Goal: Navigation & Orientation: Find specific page/section

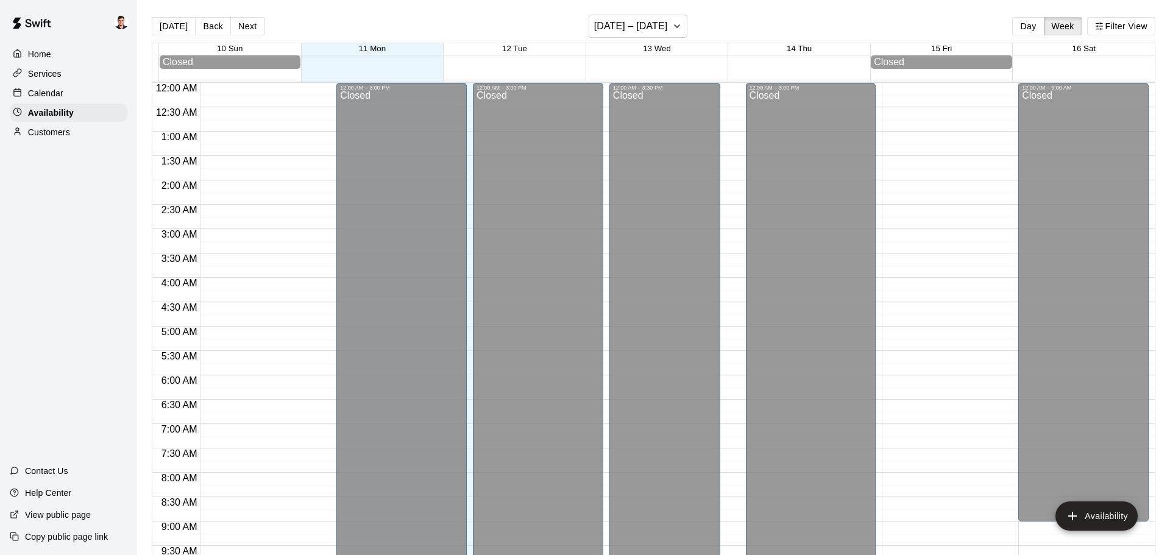
scroll to position [537, 0]
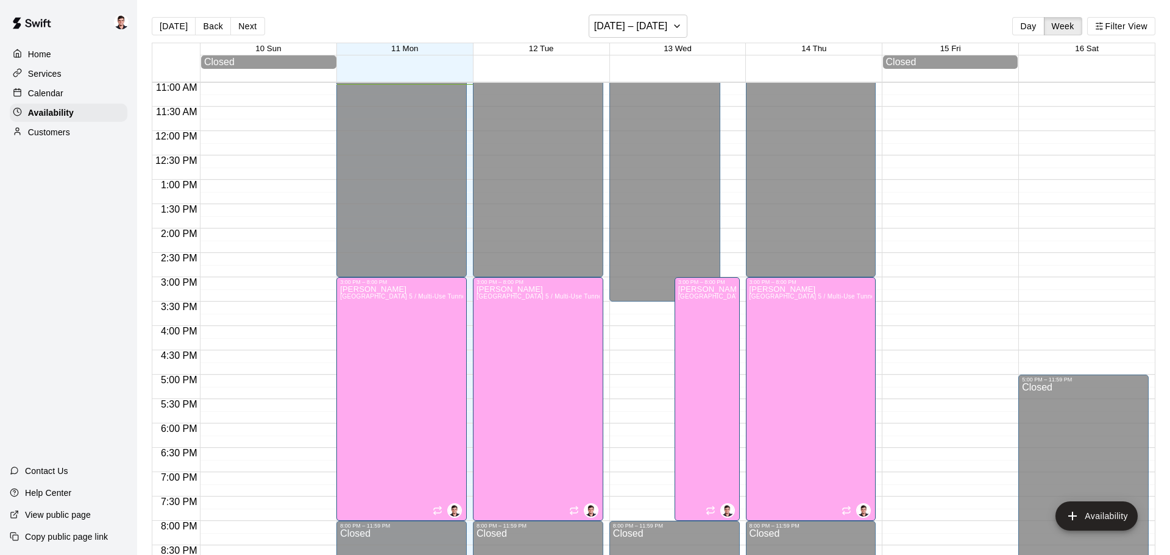
click at [59, 98] on p "Calendar" at bounding box center [45, 93] width 35 height 12
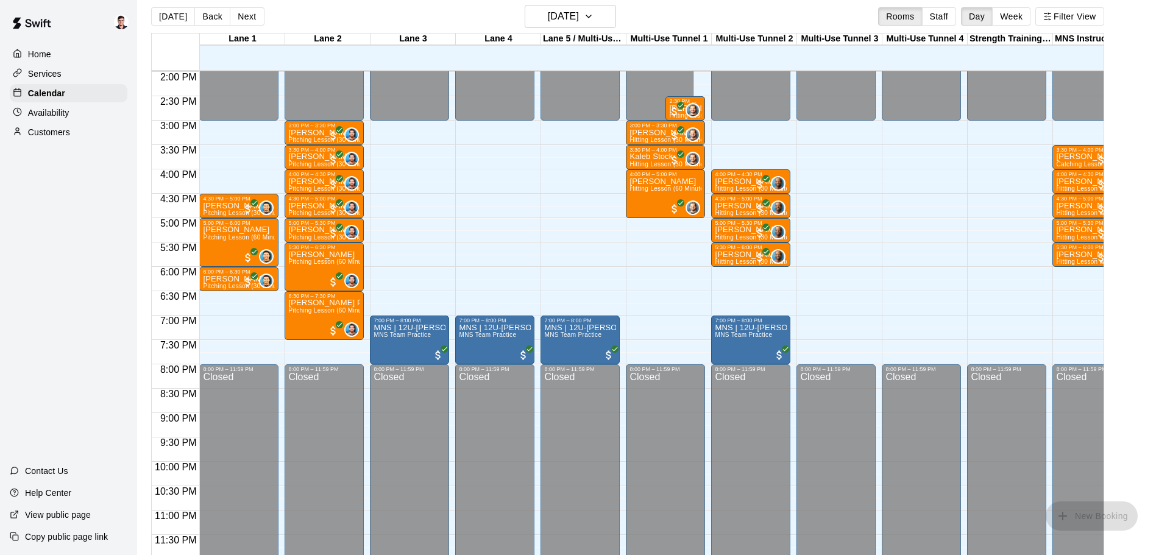
scroll to position [11, 0]
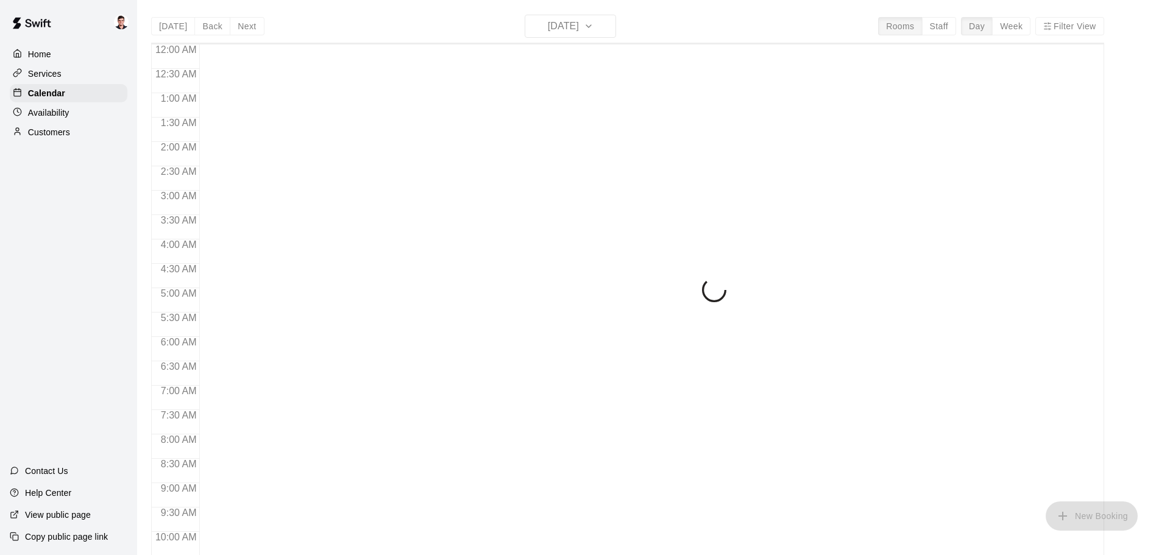
scroll to position [558, 0]
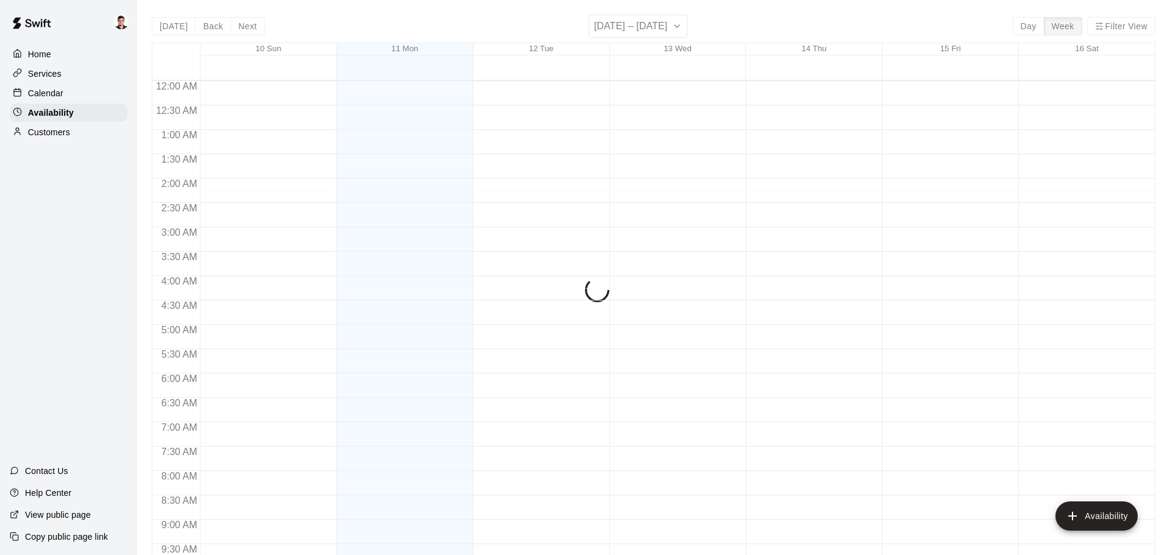
scroll to position [560, 0]
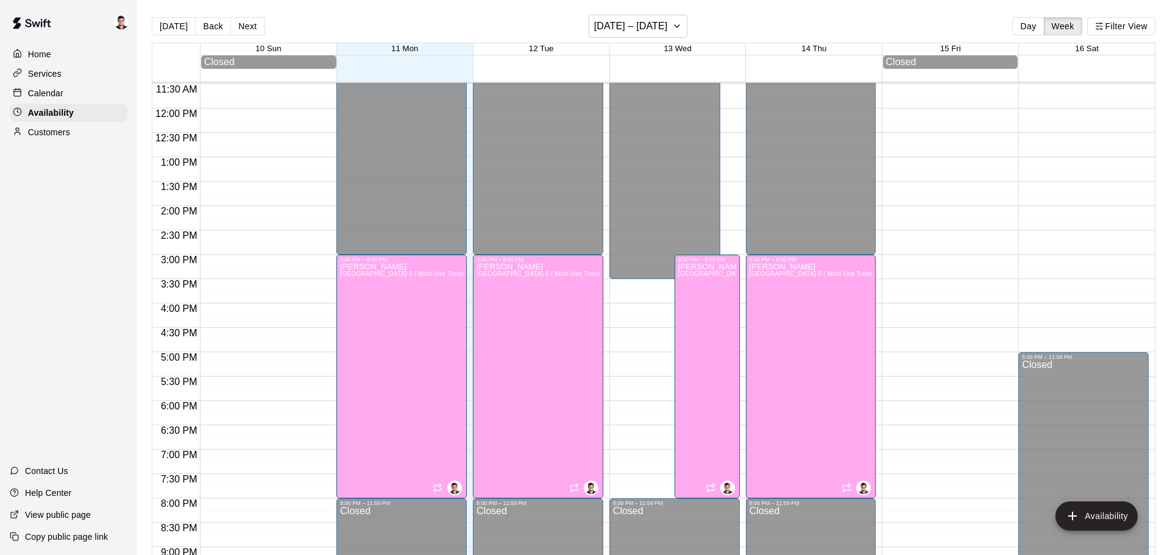
click at [69, 91] on div "Calendar" at bounding box center [69, 93] width 118 height 18
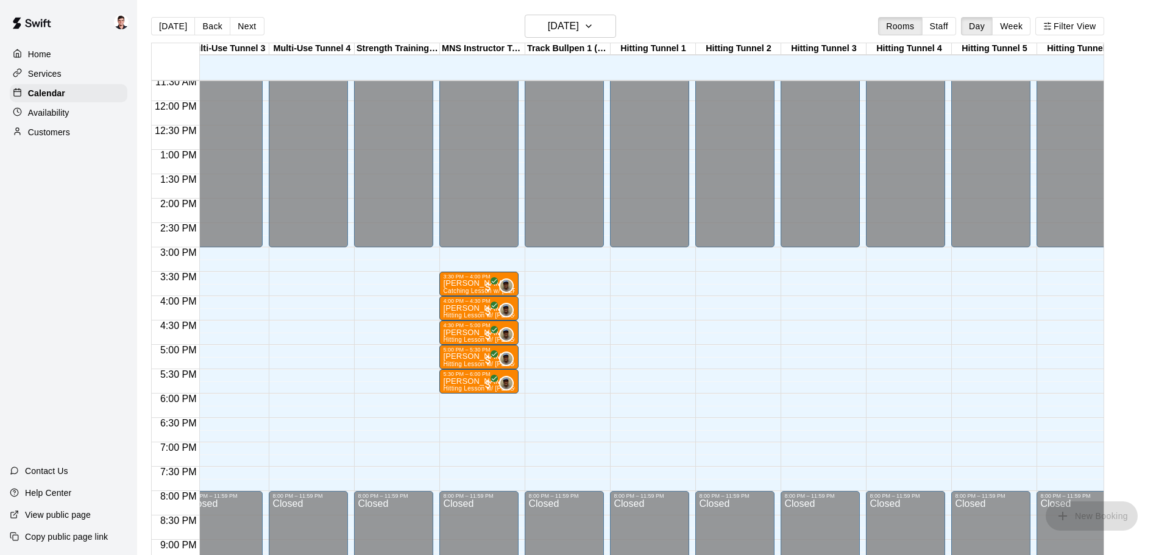
scroll to position [0, 469]
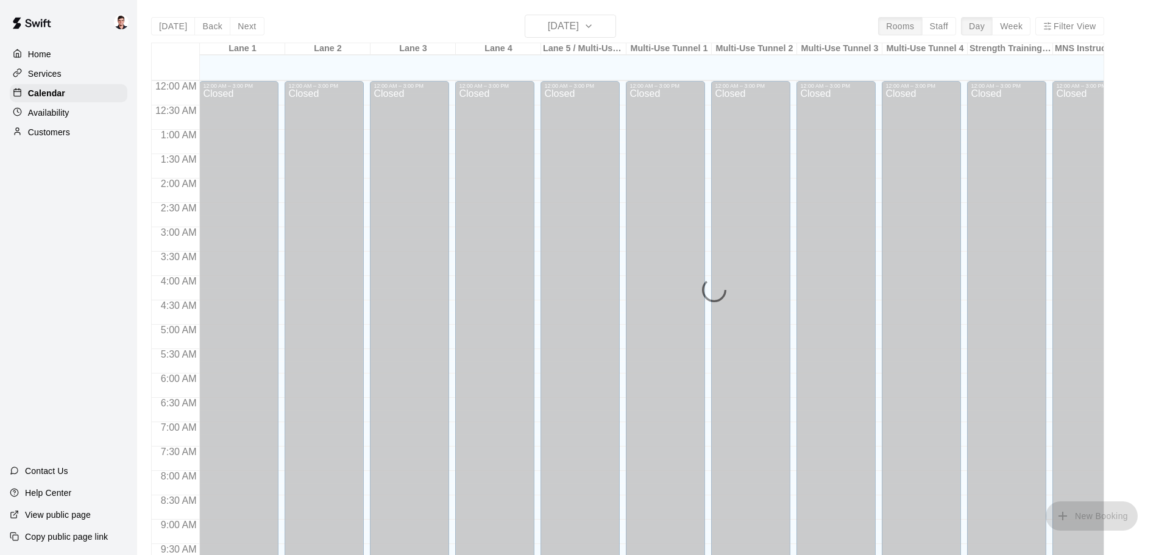
scroll to position [577, 0]
